Goal: Ask a question

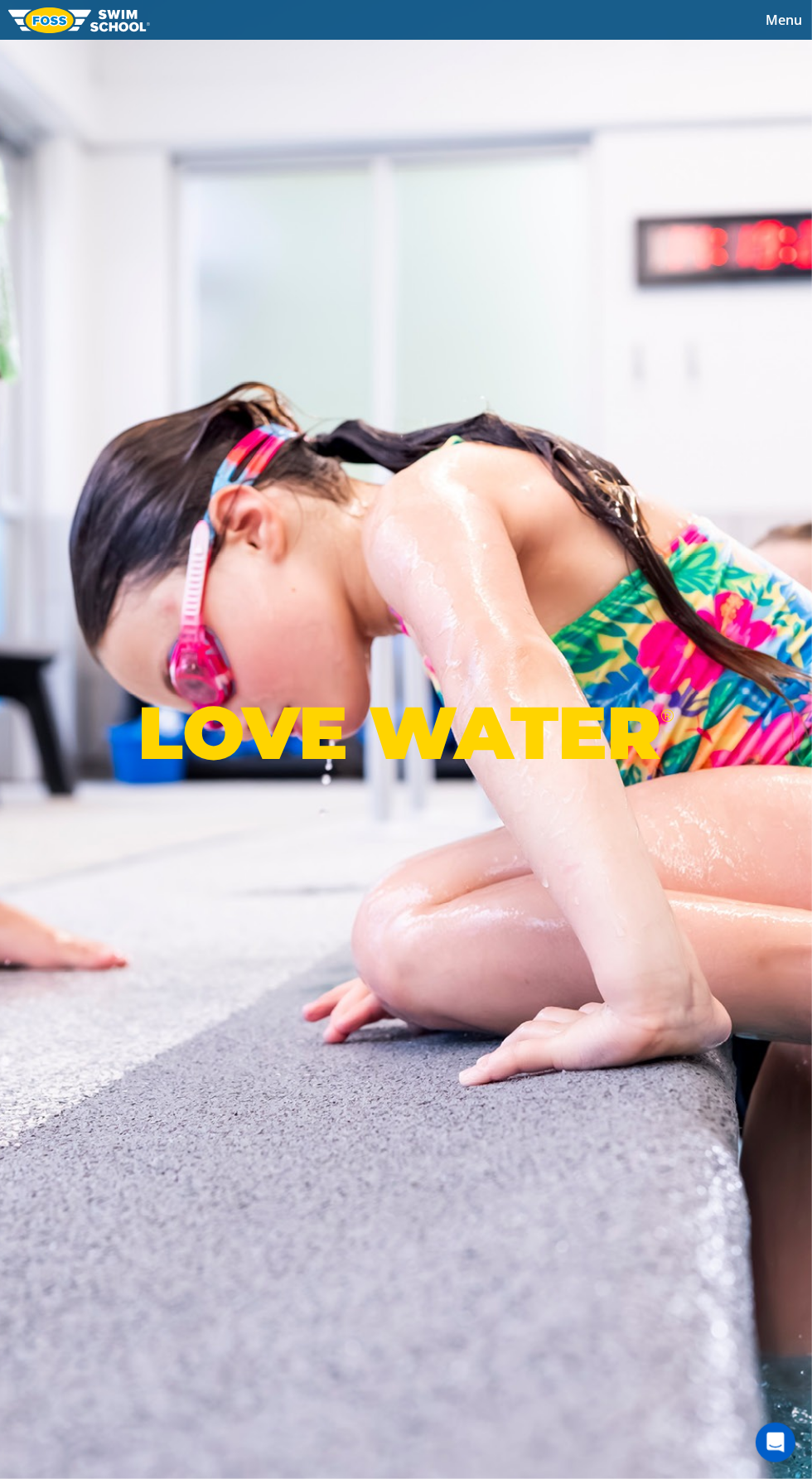
click at [776, 29] on button "Menu" at bounding box center [784, 19] width 57 height 24
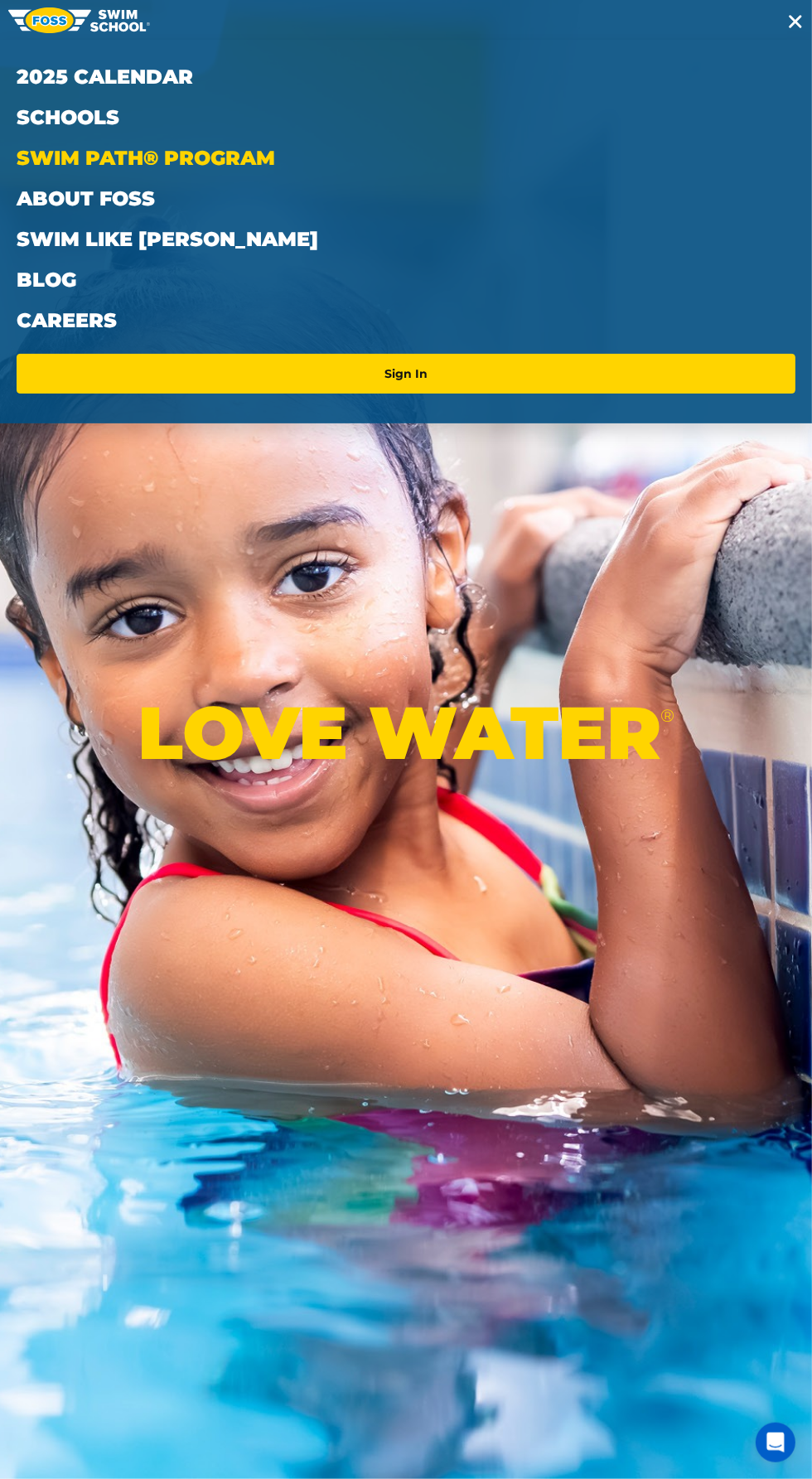
click at [80, 169] on link "Swim Path® Program" at bounding box center [406, 158] width 779 height 41
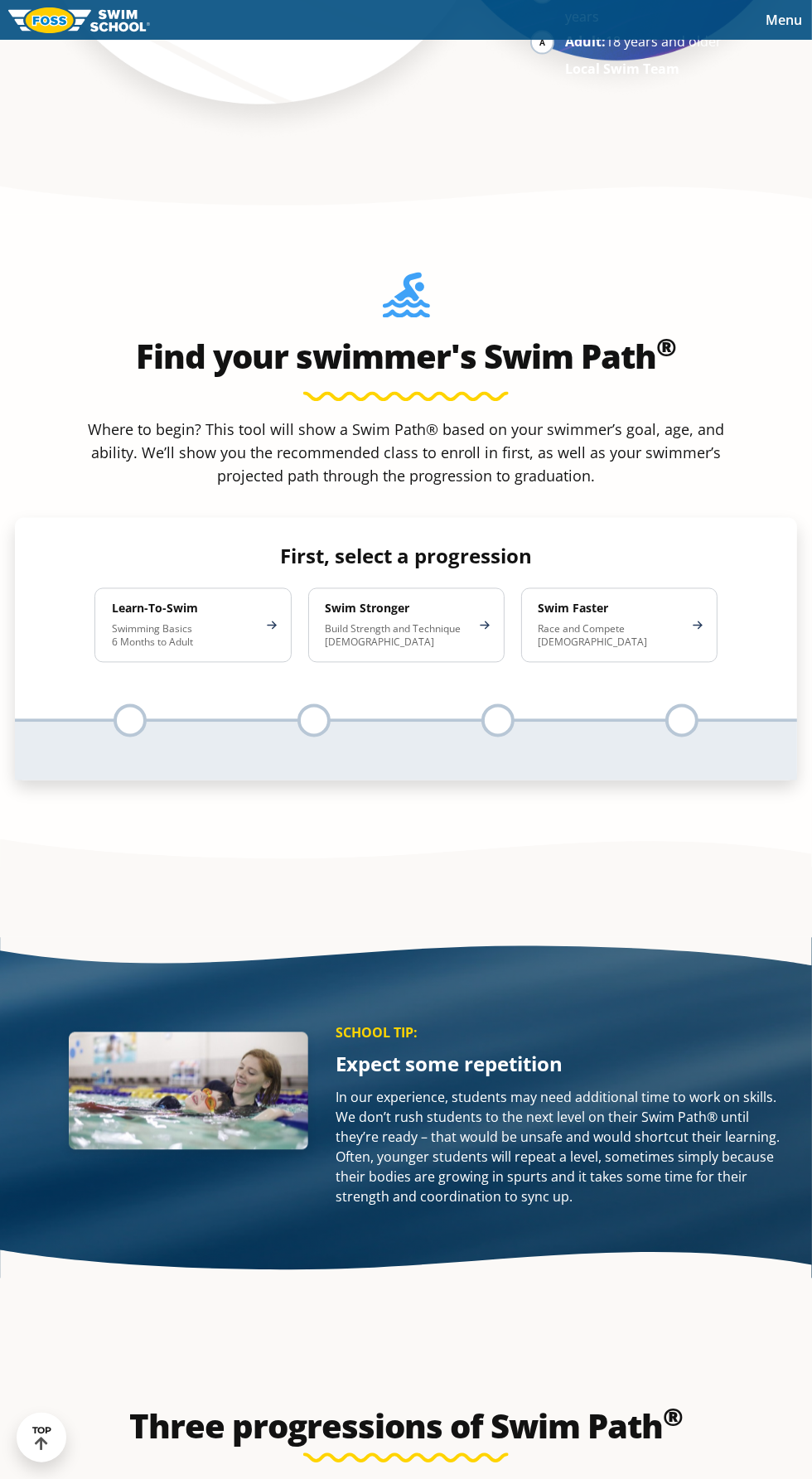
scroll to position [1909, 0]
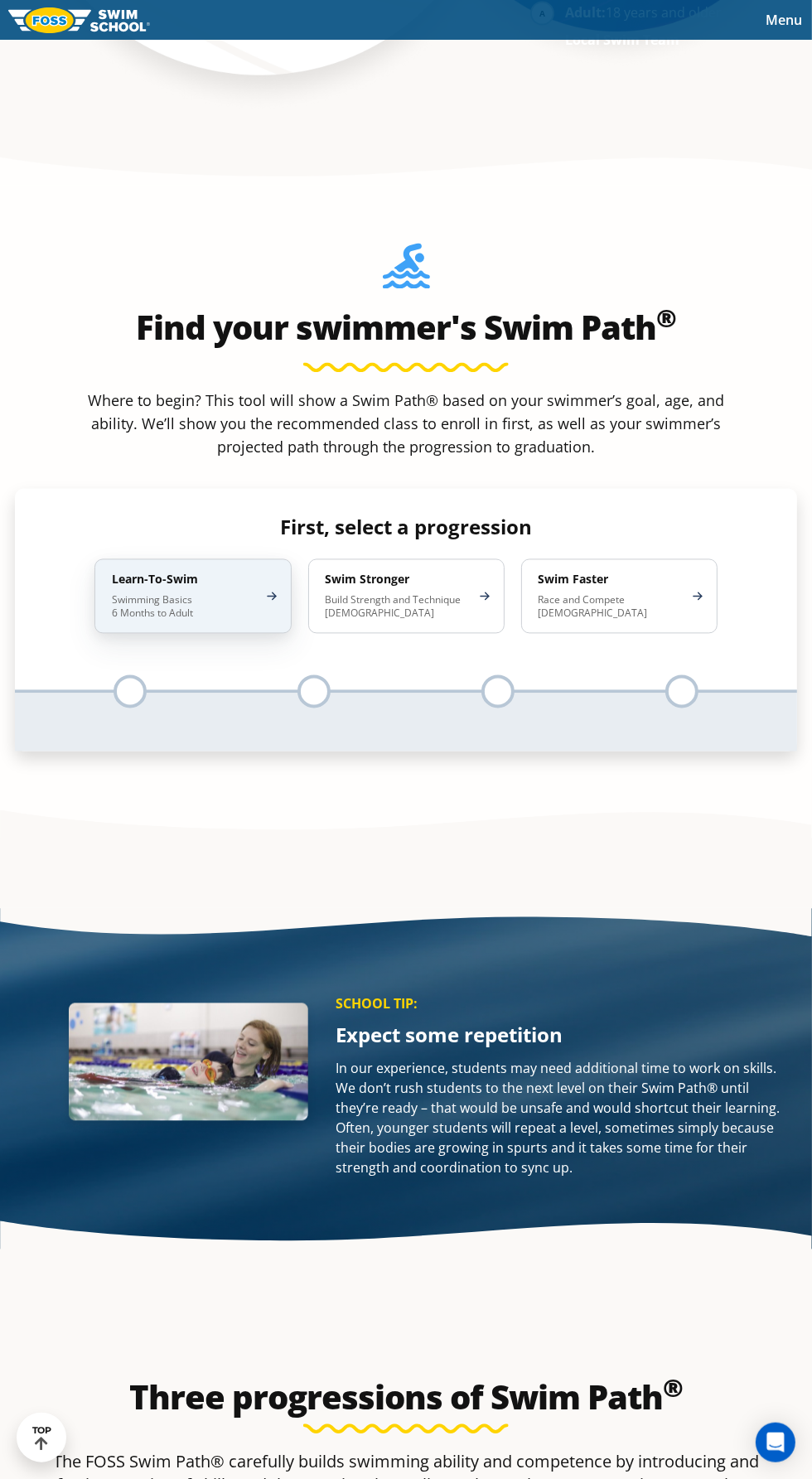
click at [196, 594] on p "Swimming Basics 6 Months to Adult" at bounding box center [184, 606] width 145 height 26
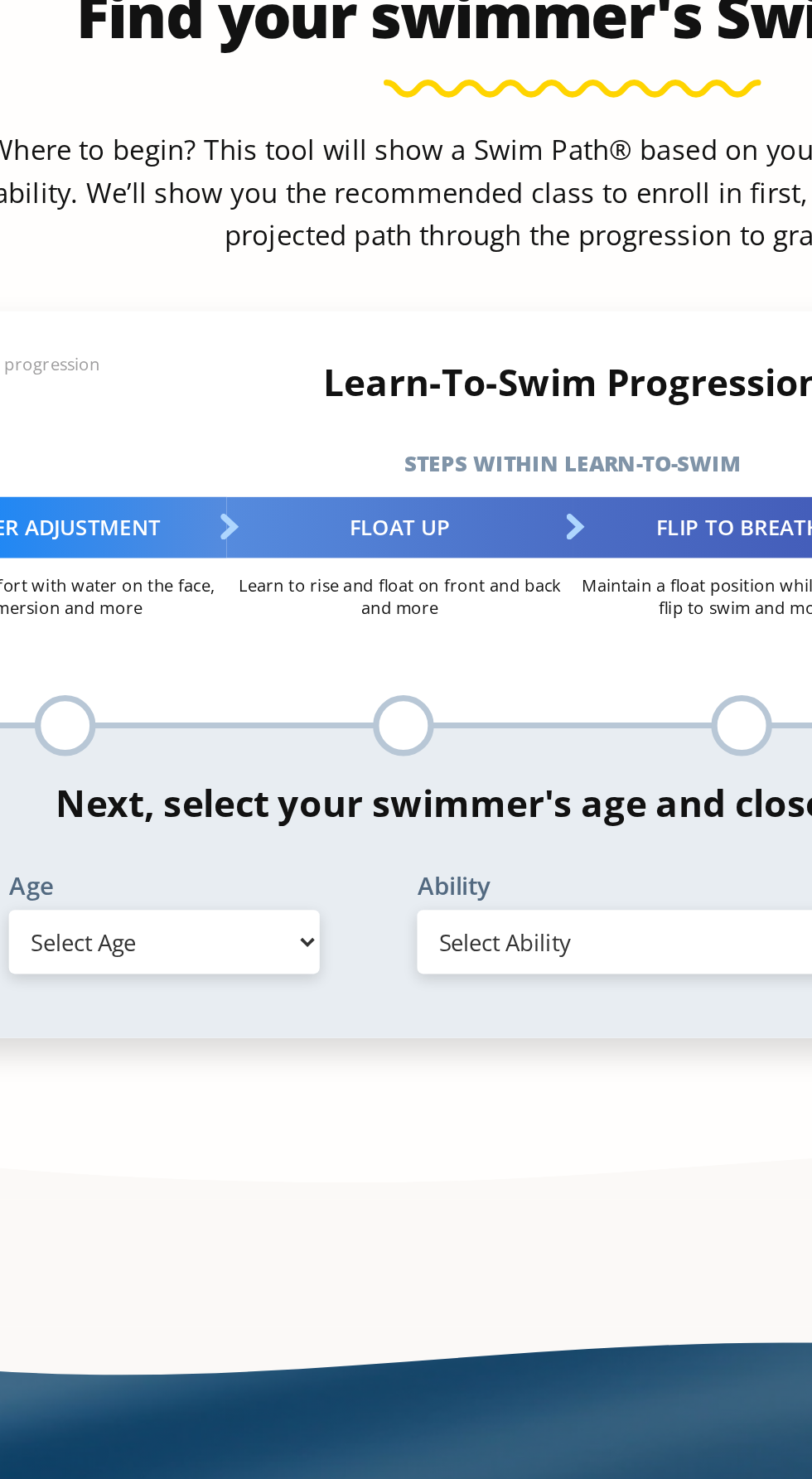
scroll to position [1907, 0]
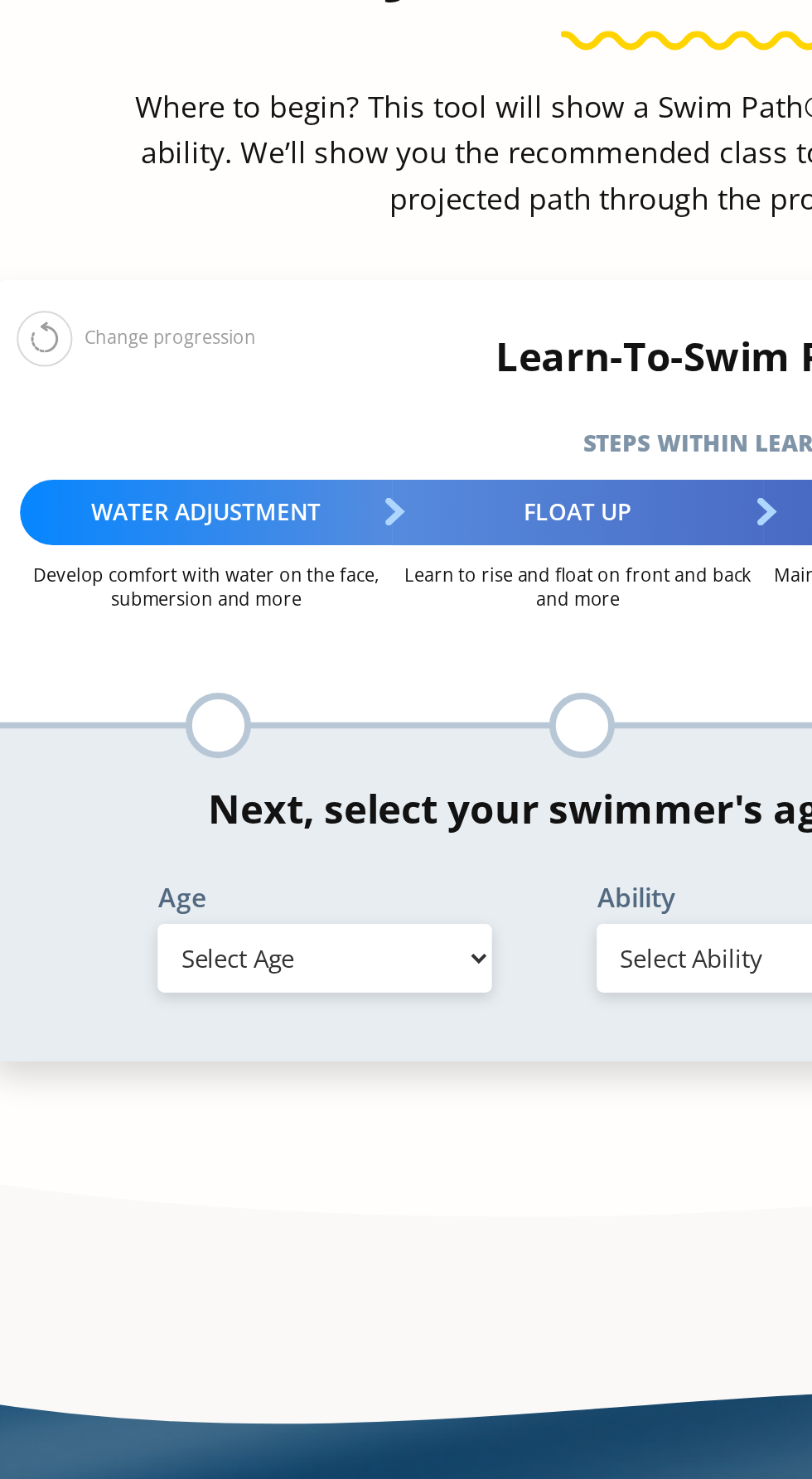
click at [218, 816] on select "Select Age 6 months - 1 year 1 year 2 years 3 years 4 years 5 years 6 years 7 y…" at bounding box center [183, 834] width 169 height 35
select select "6-months---1-year"
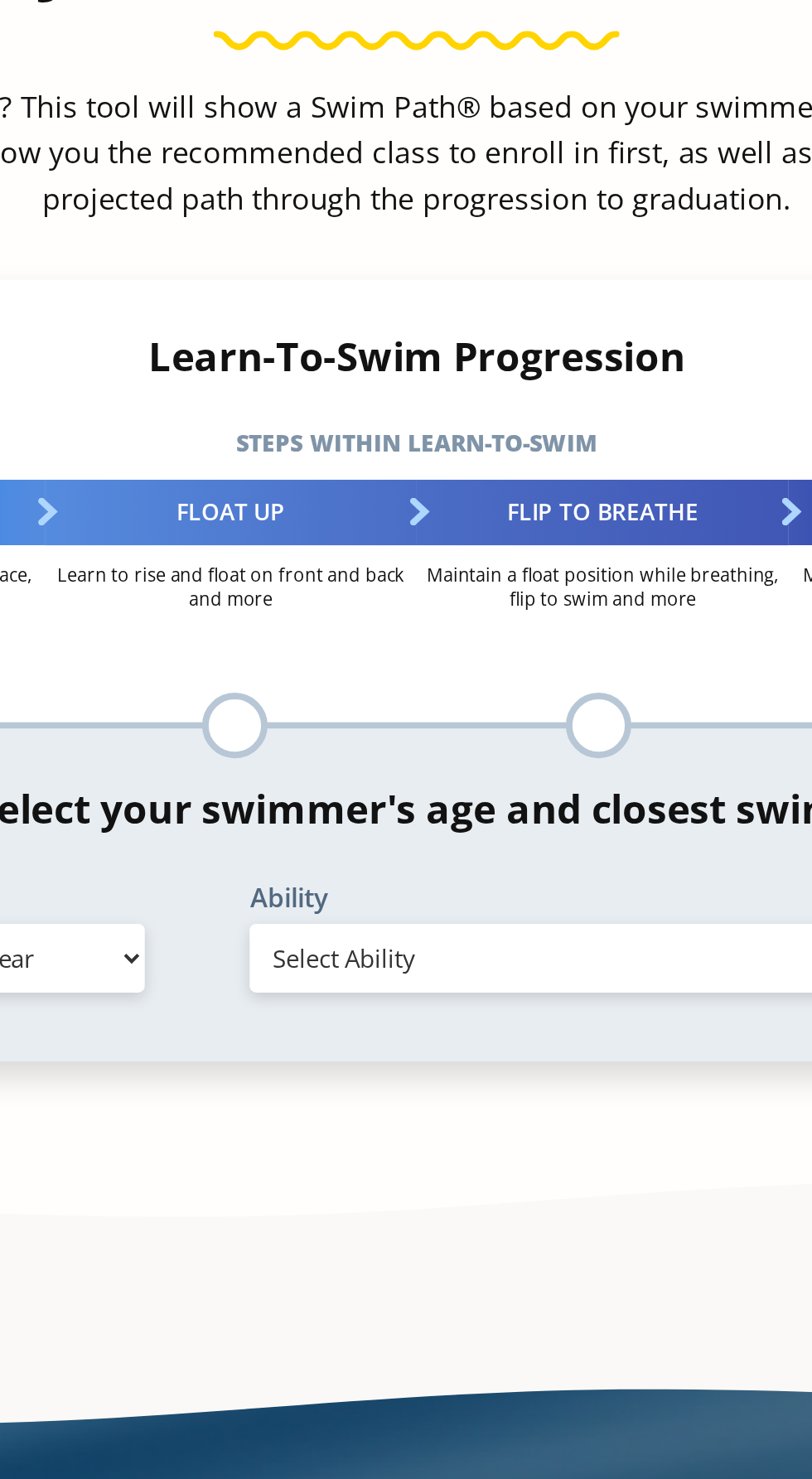
click at [495, 816] on select "Select Ability First in-water experience Comfortable with water poured over the…" at bounding box center [517, 834] width 391 height 35
select select "6-months---1-year-first-in-water-experience"
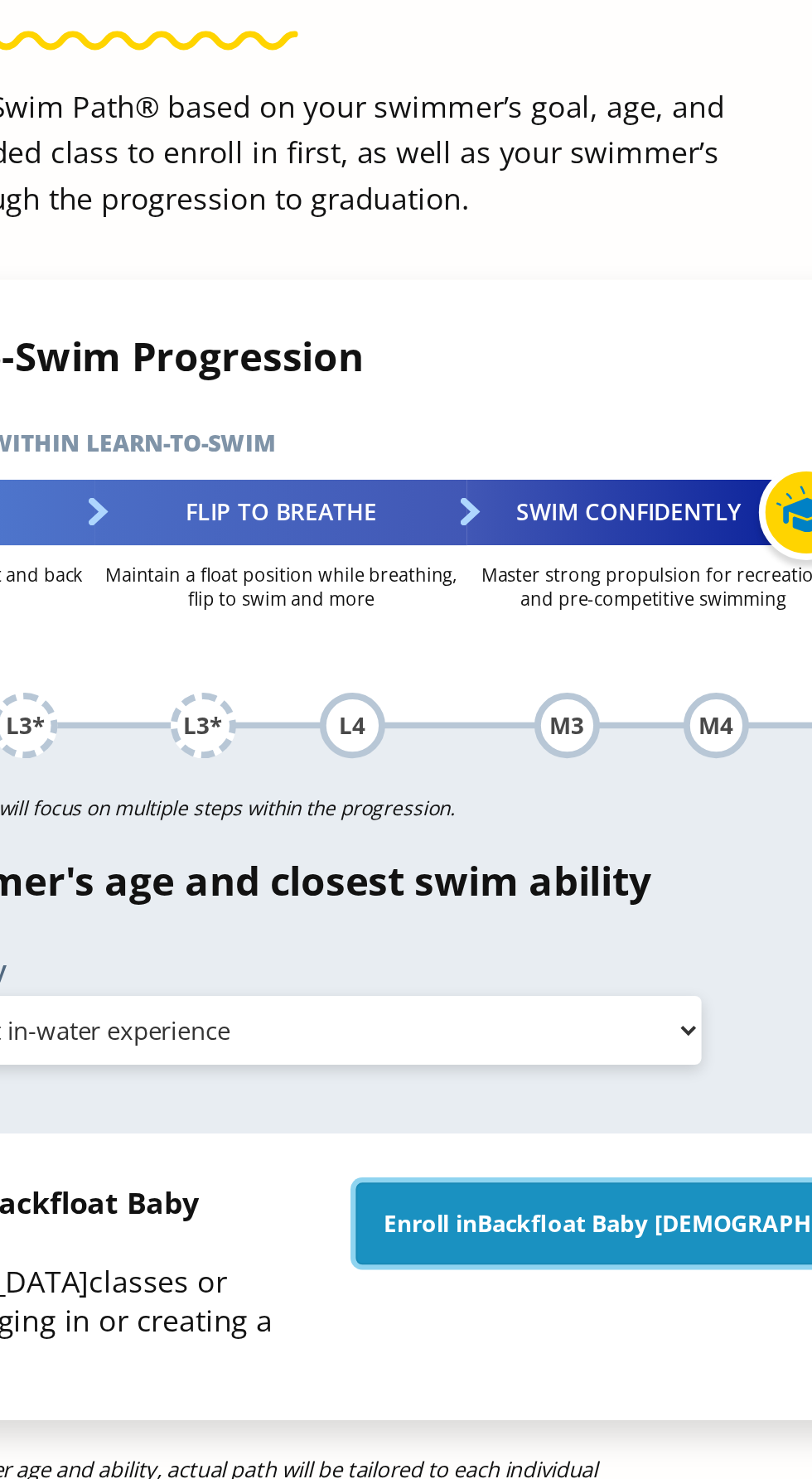
click at [709, 947] on link "Enroll in Backfloat Baby 1" at bounding box center [686, 967] width 296 height 41
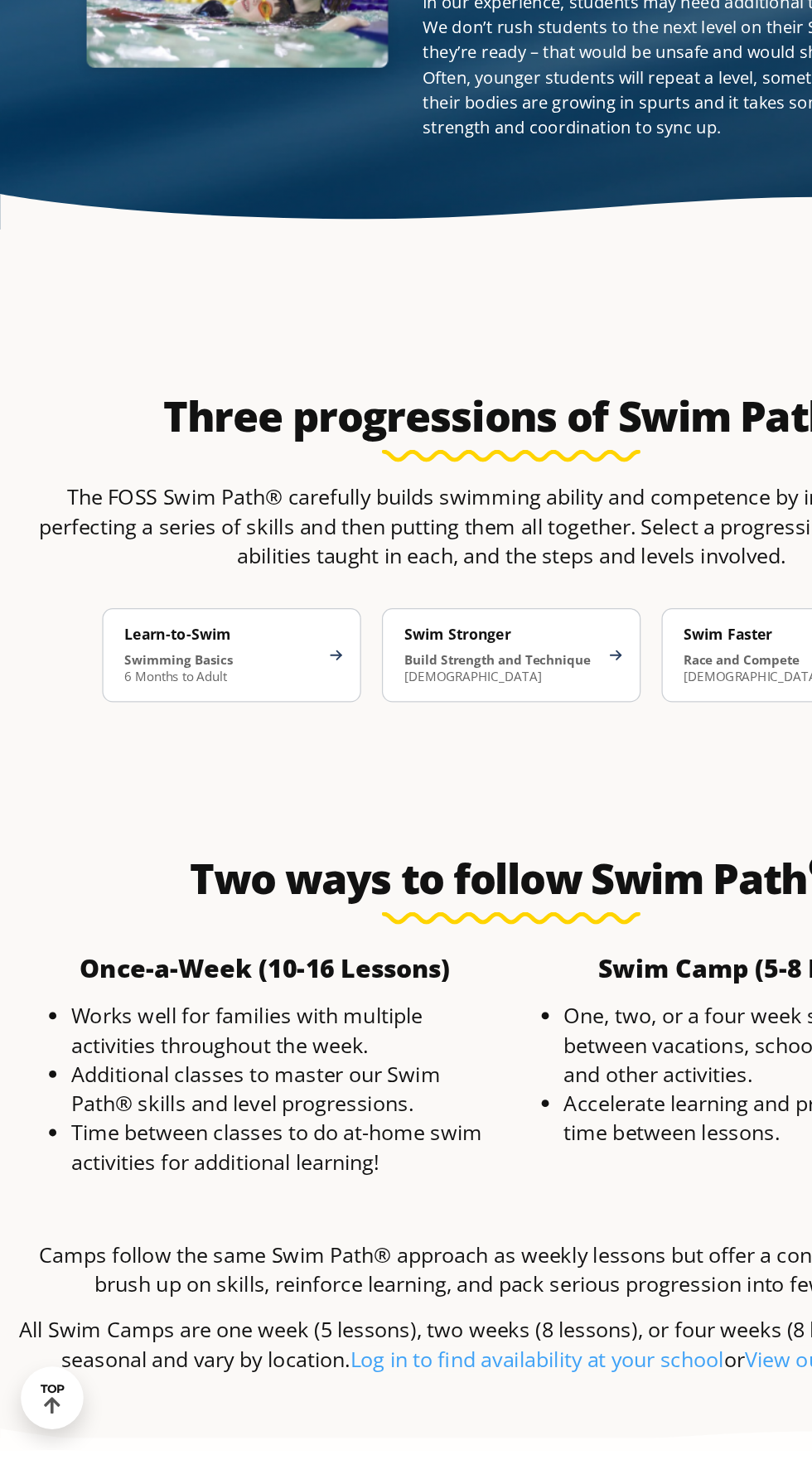
scroll to position [2698, 0]
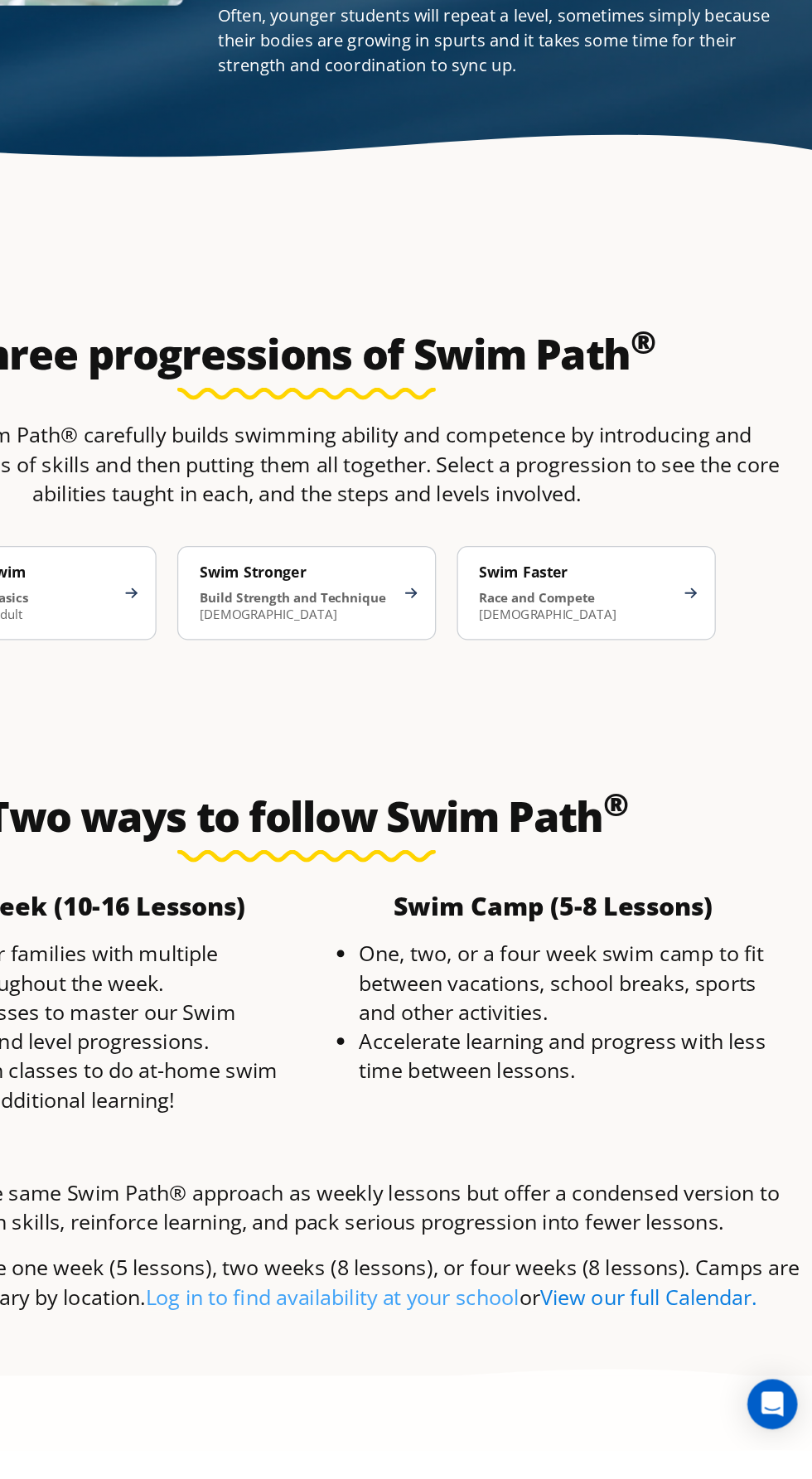
click at [704, 1346] on link "View our full Calendar." at bounding box center [677, 1357] width 173 height 22
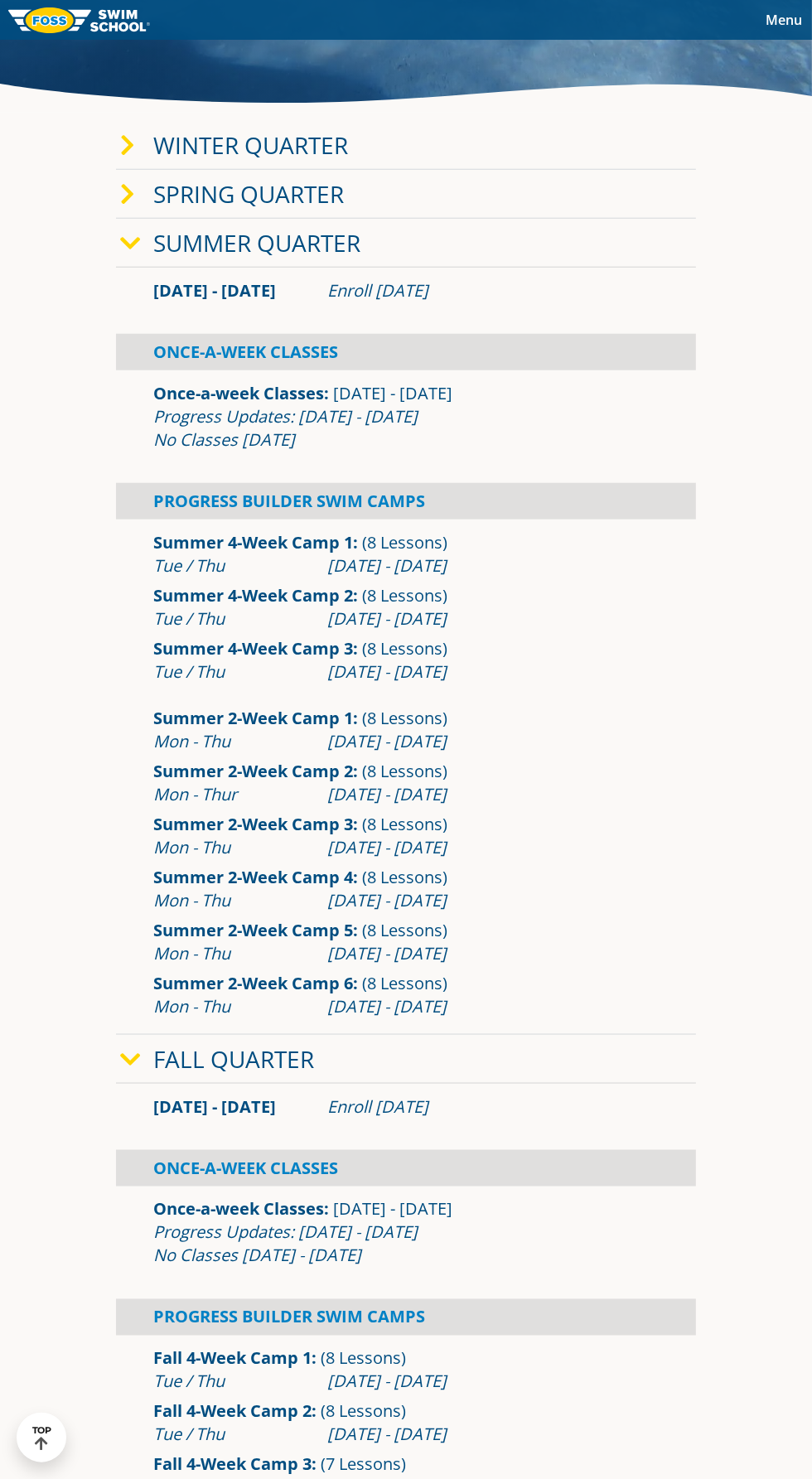
scroll to position [925, 0]
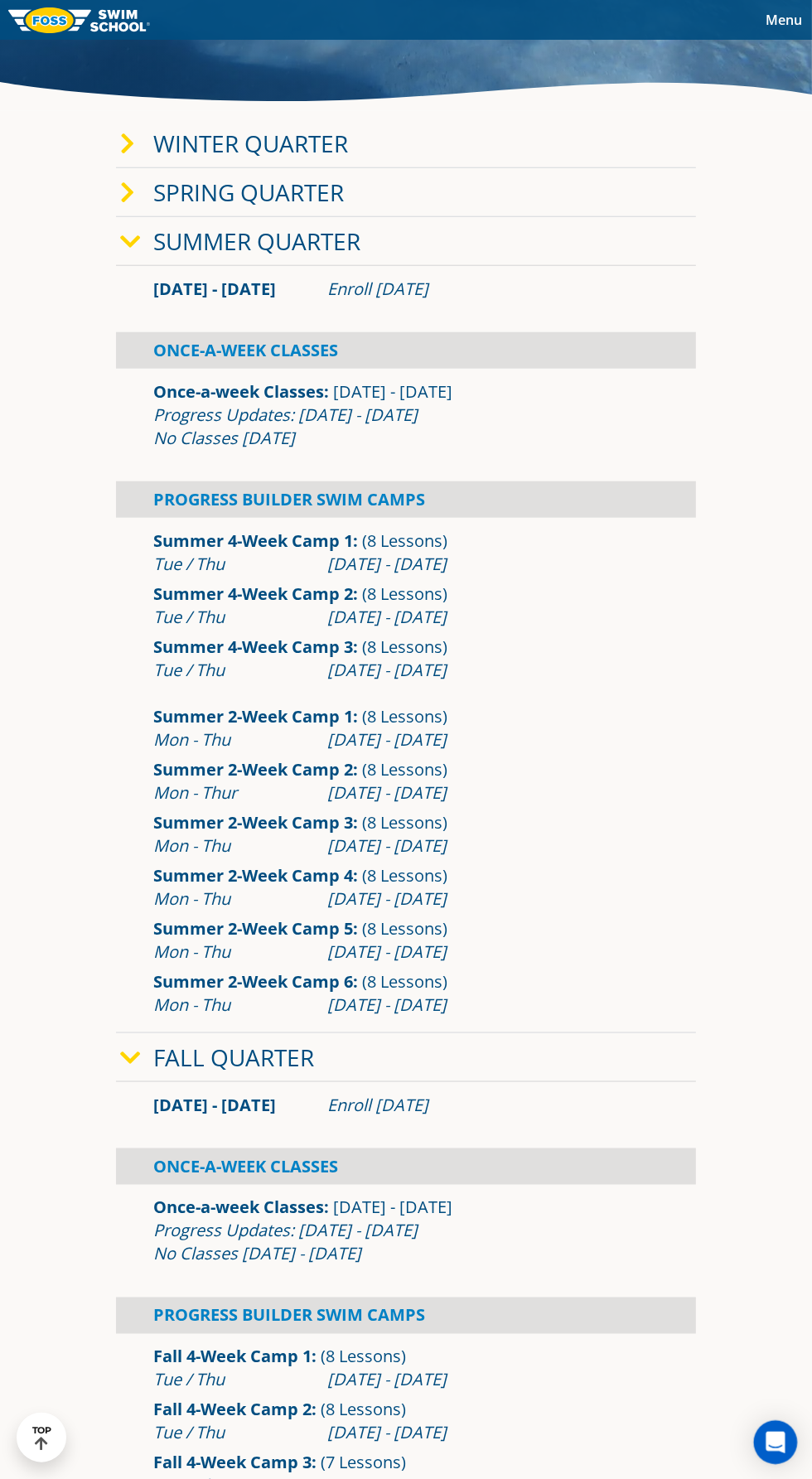
click at [774, 1432] on div "Open Intercom Messenger" at bounding box center [775, 1443] width 44 height 44
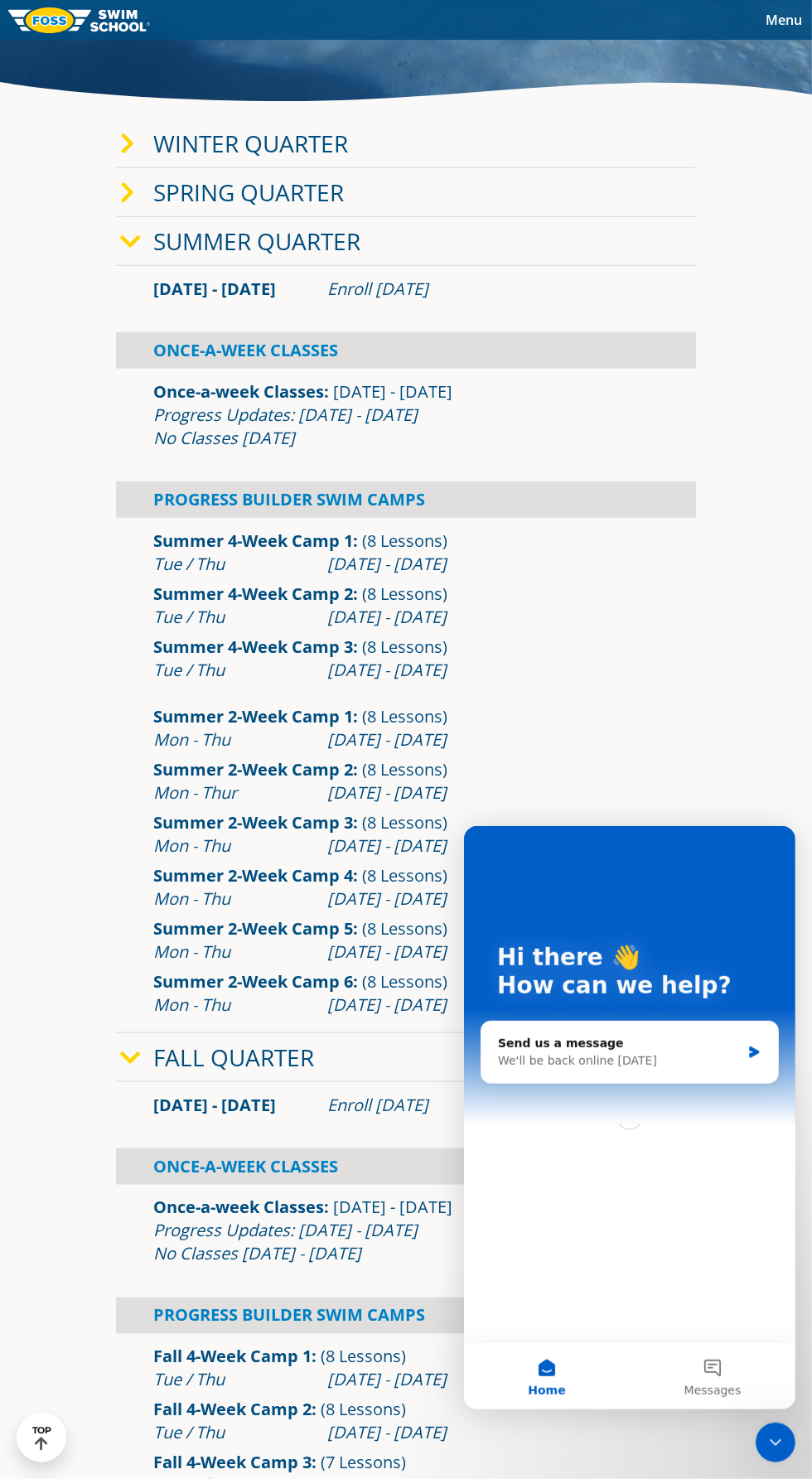
scroll to position [0, 0]
click at [728, 1038] on div "Send us a message" at bounding box center [618, 1043] width 243 height 18
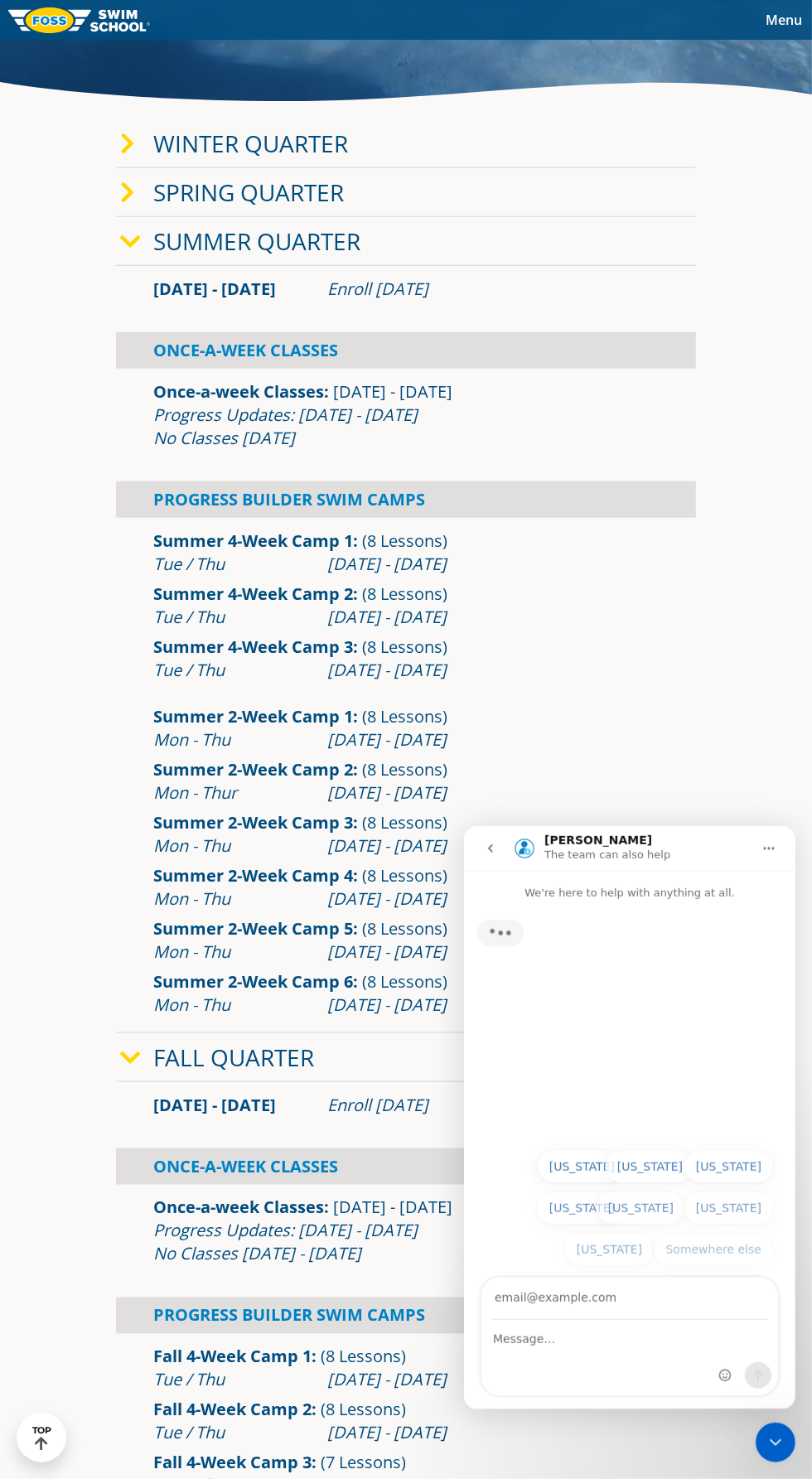
scroll to position [962, 0]
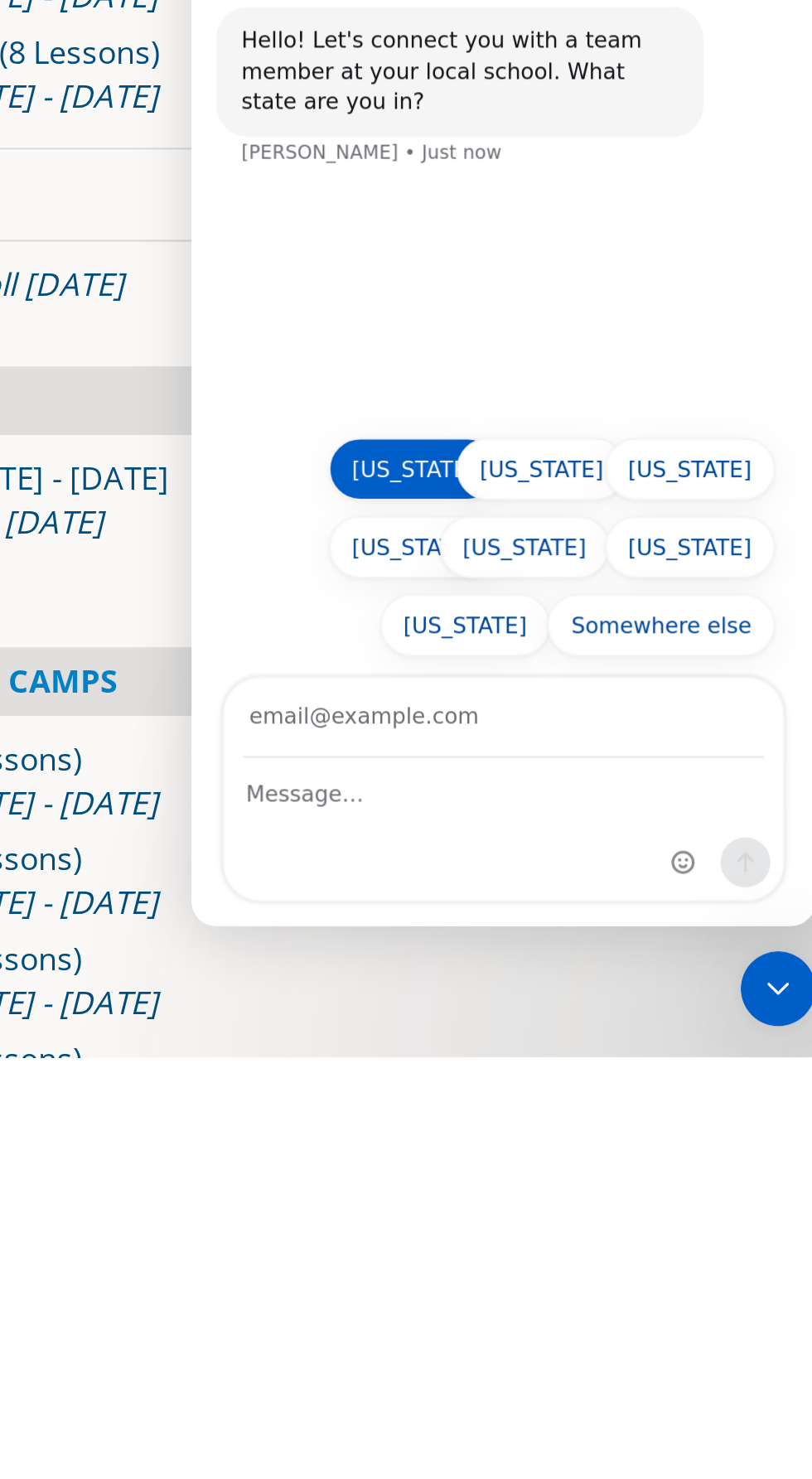
click at [309, 169] on button "[US_STATE]" at bounding box center [309, 169] width 91 height 33
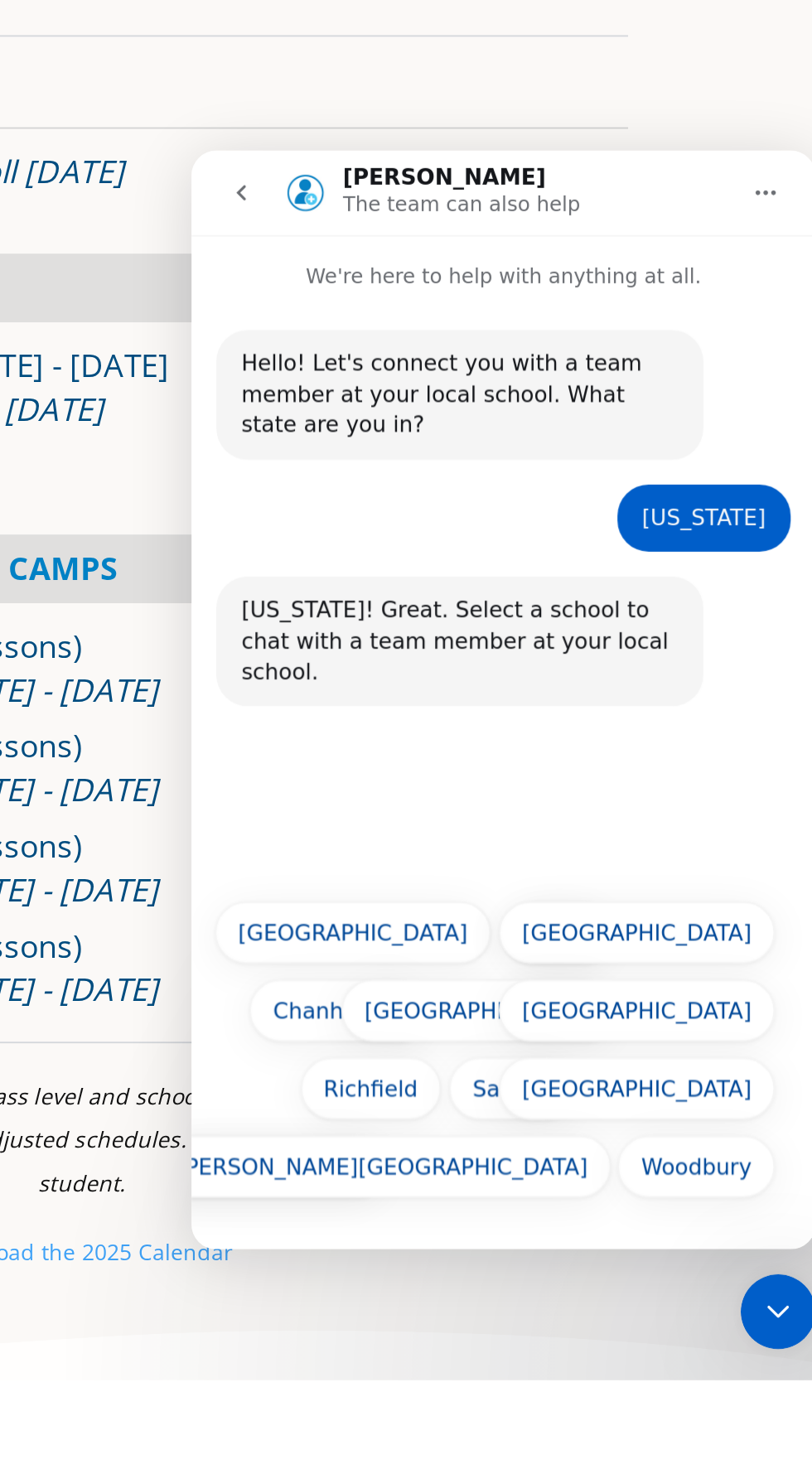
scroll to position [1195, 0]
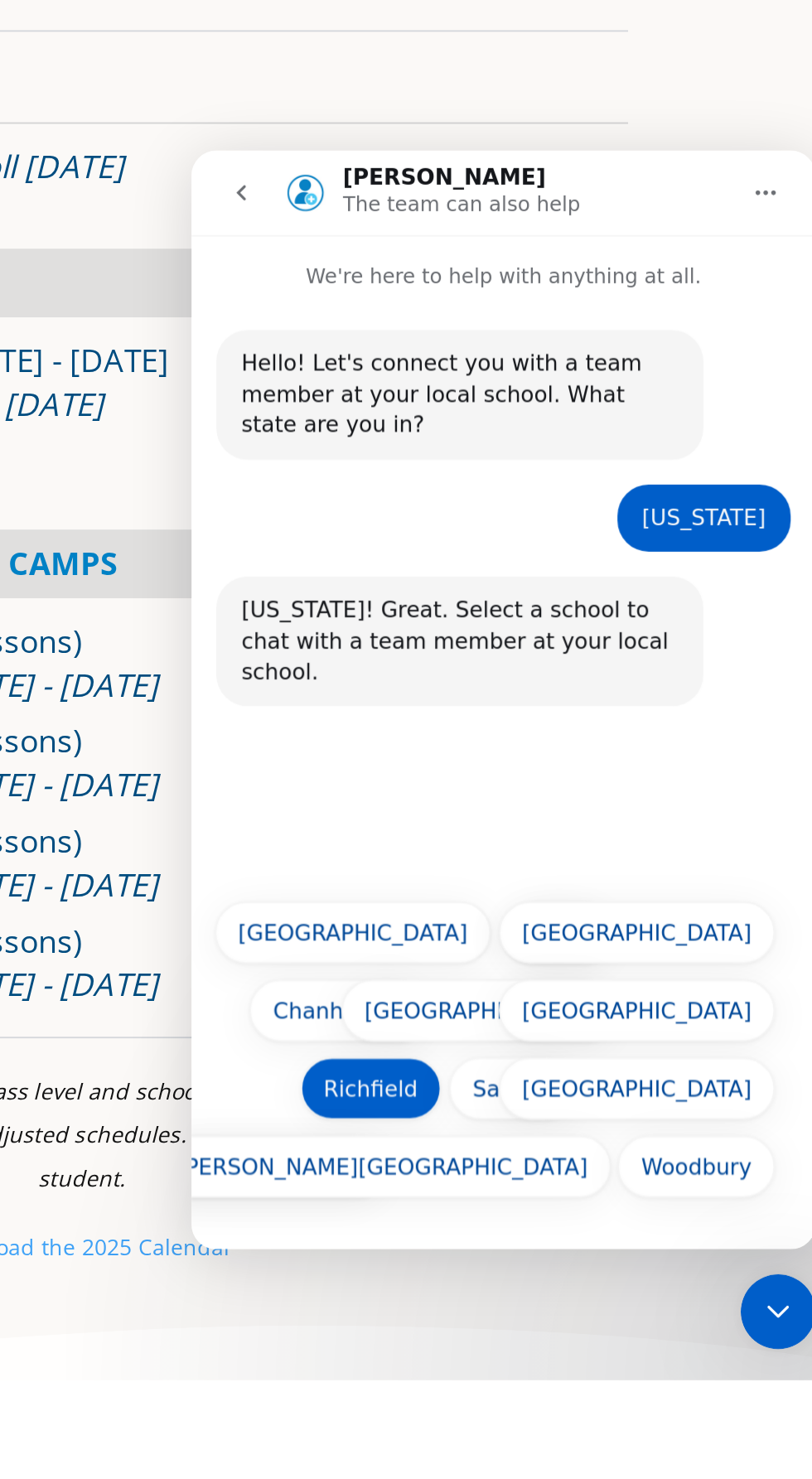
click at [291, 651] on button "Richfield" at bounding box center [287, 648] width 74 height 33
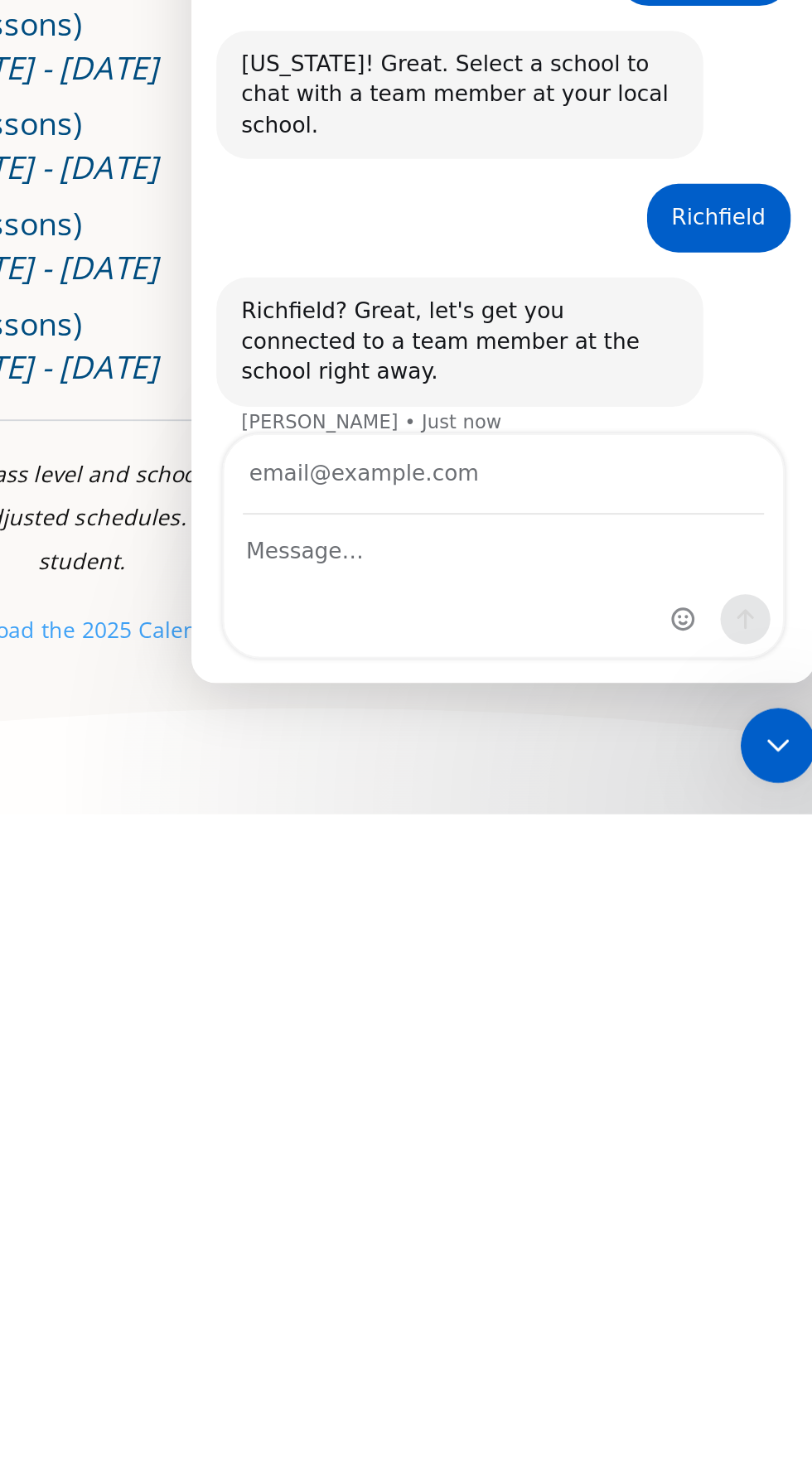
scroll to position [1390, 0]
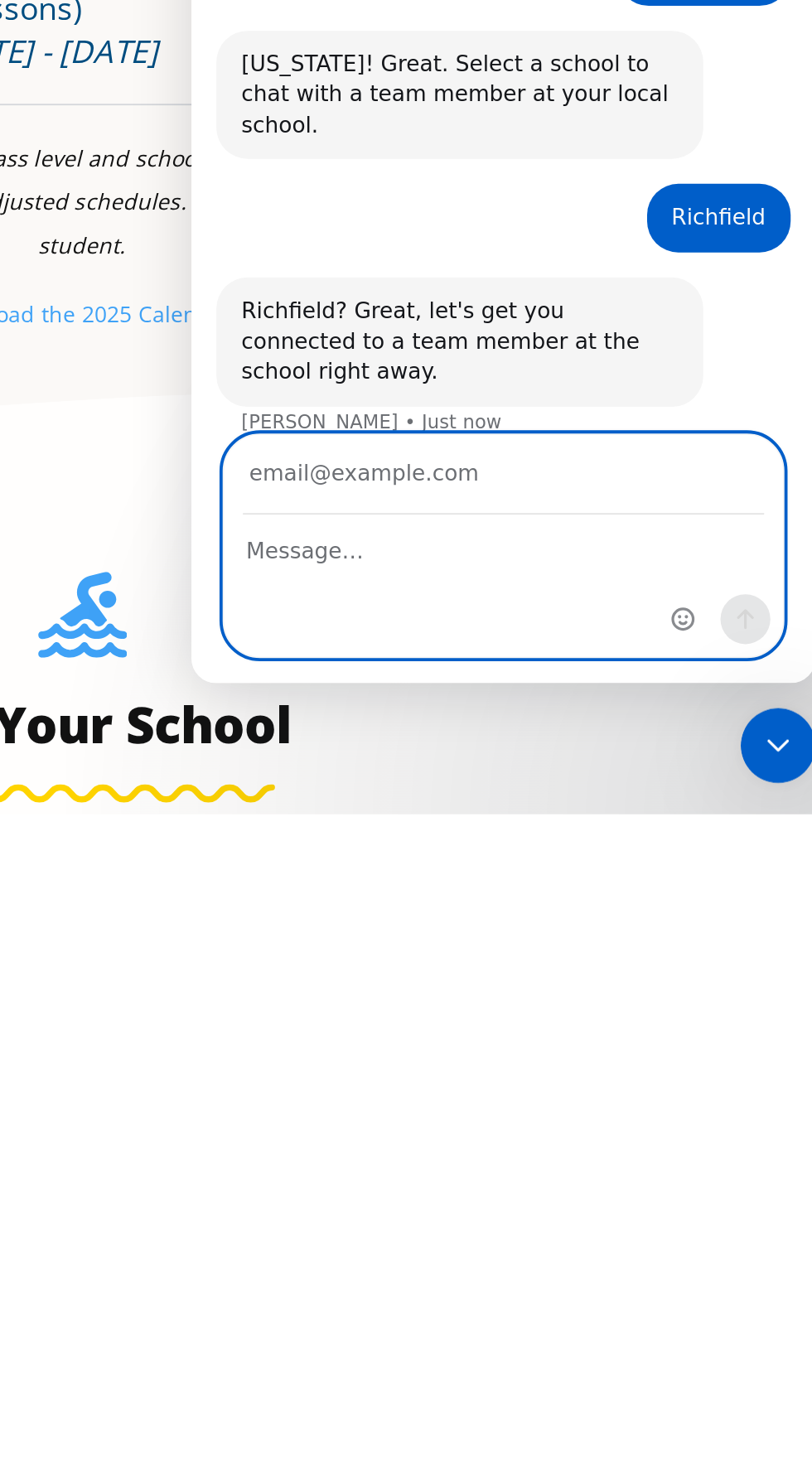
click at [360, 103] on textarea "Message…" at bounding box center [357, 94] width 296 height 28
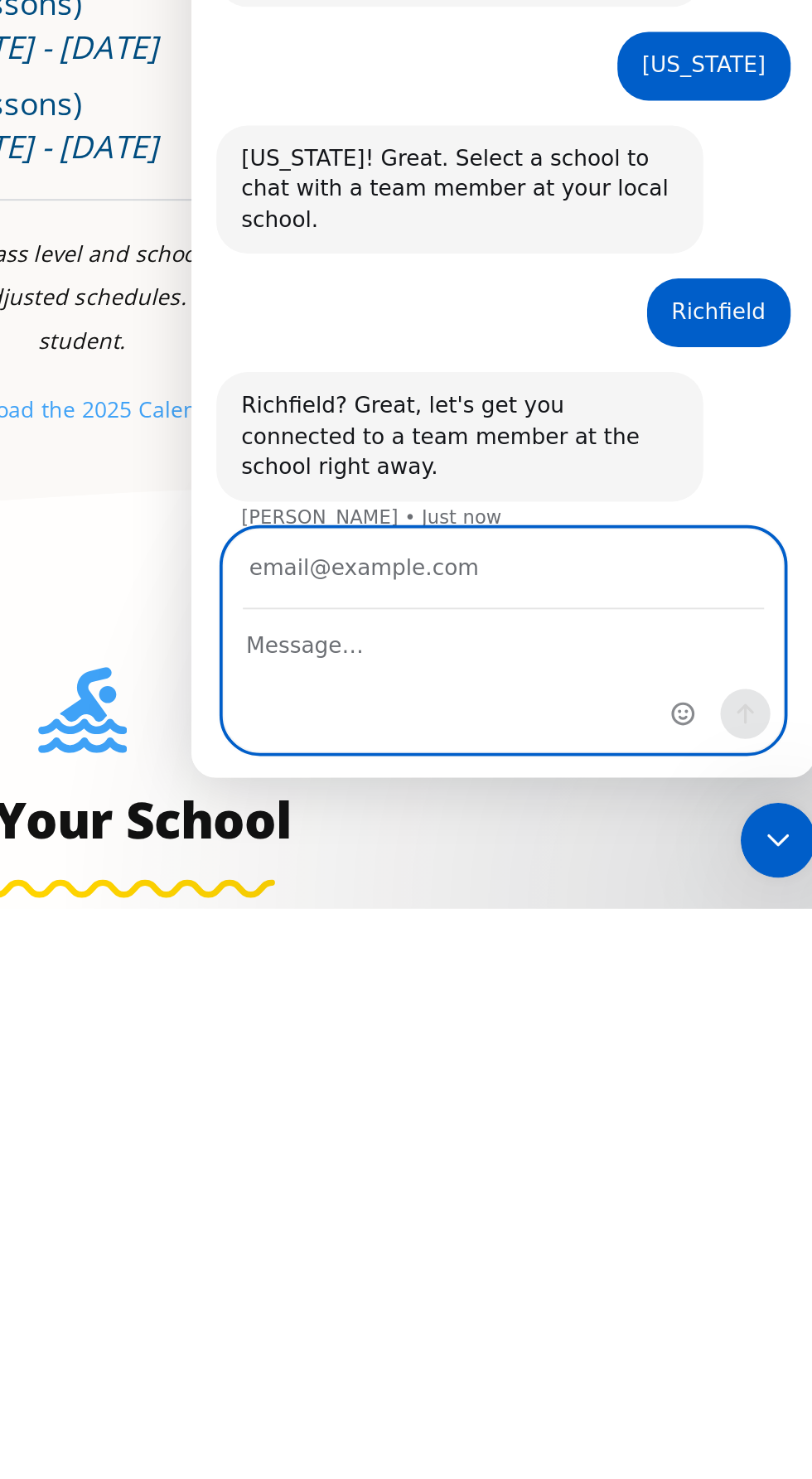
click at [365, 154] on input "Your email" at bounding box center [357, 151] width 277 height 42
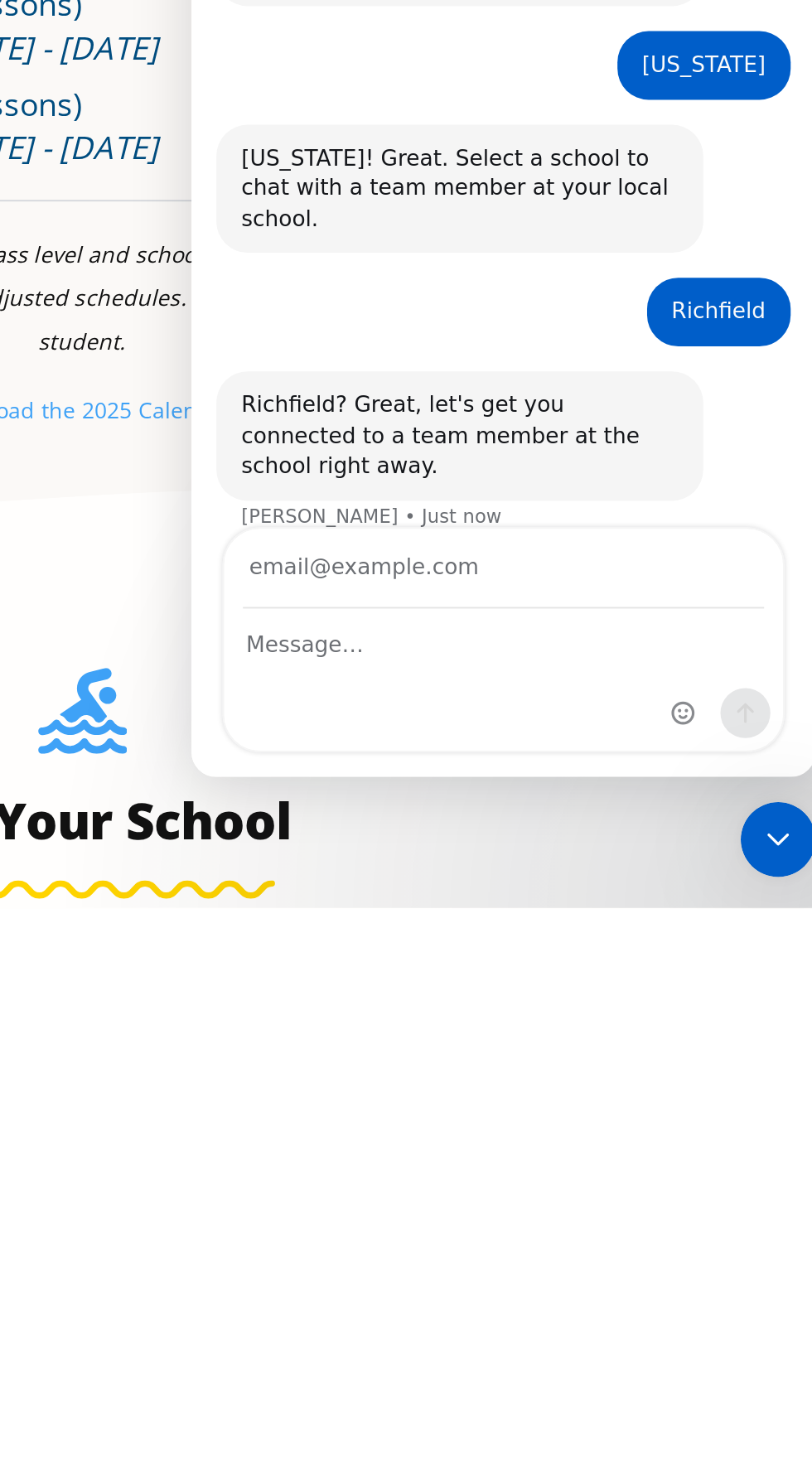
scroll to position [1389, 0]
